Goal: Task Accomplishment & Management: Use online tool/utility

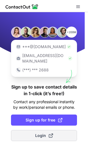
click at [41, 133] on span "Login" at bounding box center [44, 136] width 18 height 6
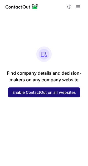
click at [49, 91] on span "Enable ContactOut on all websites" at bounding box center [44, 92] width 64 height 4
click at [43, 91] on span "Enable ContactOut on all websites" at bounding box center [44, 92] width 64 height 4
